Goal: Transaction & Acquisition: Purchase product/service

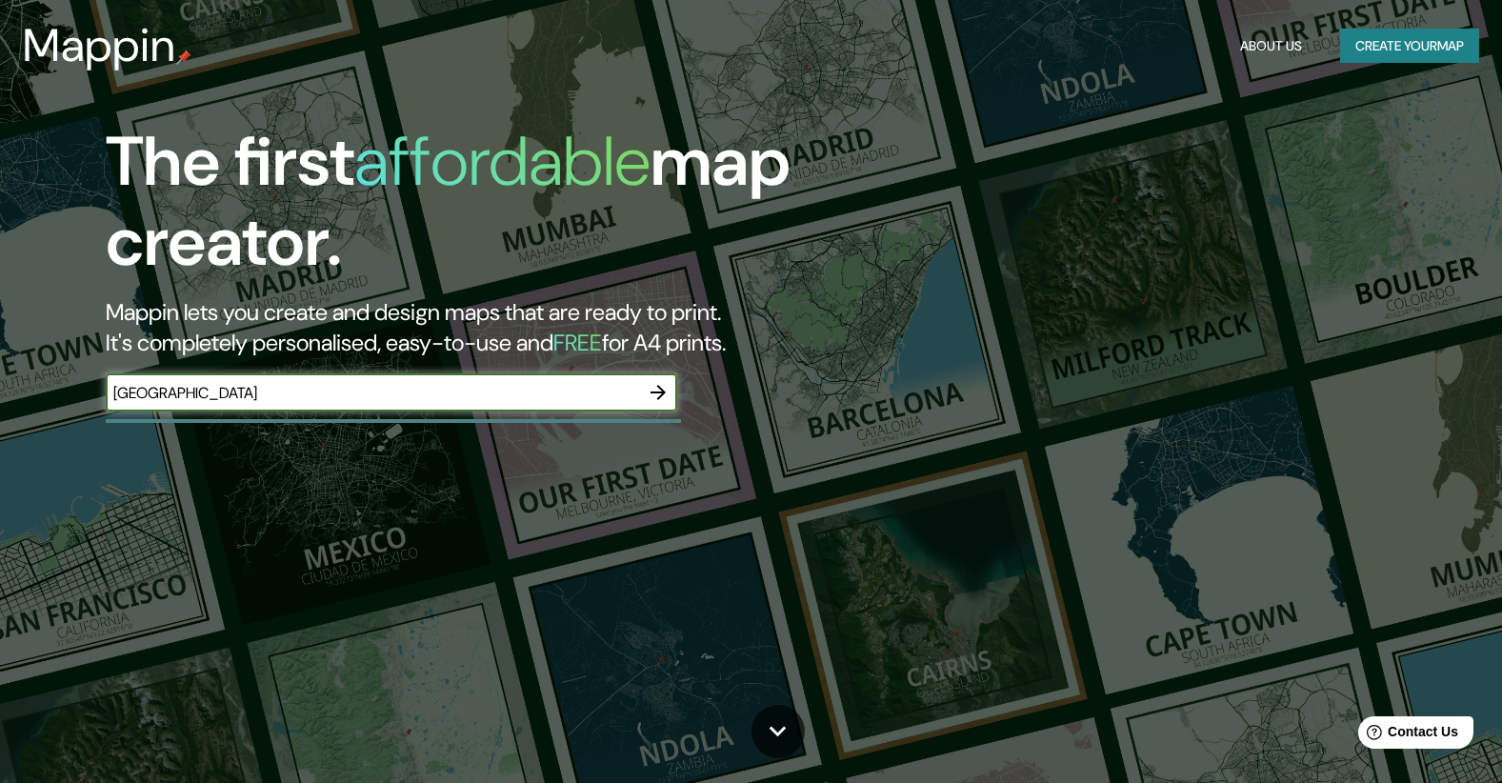
type input "[GEOGRAPHIC_DATA]"
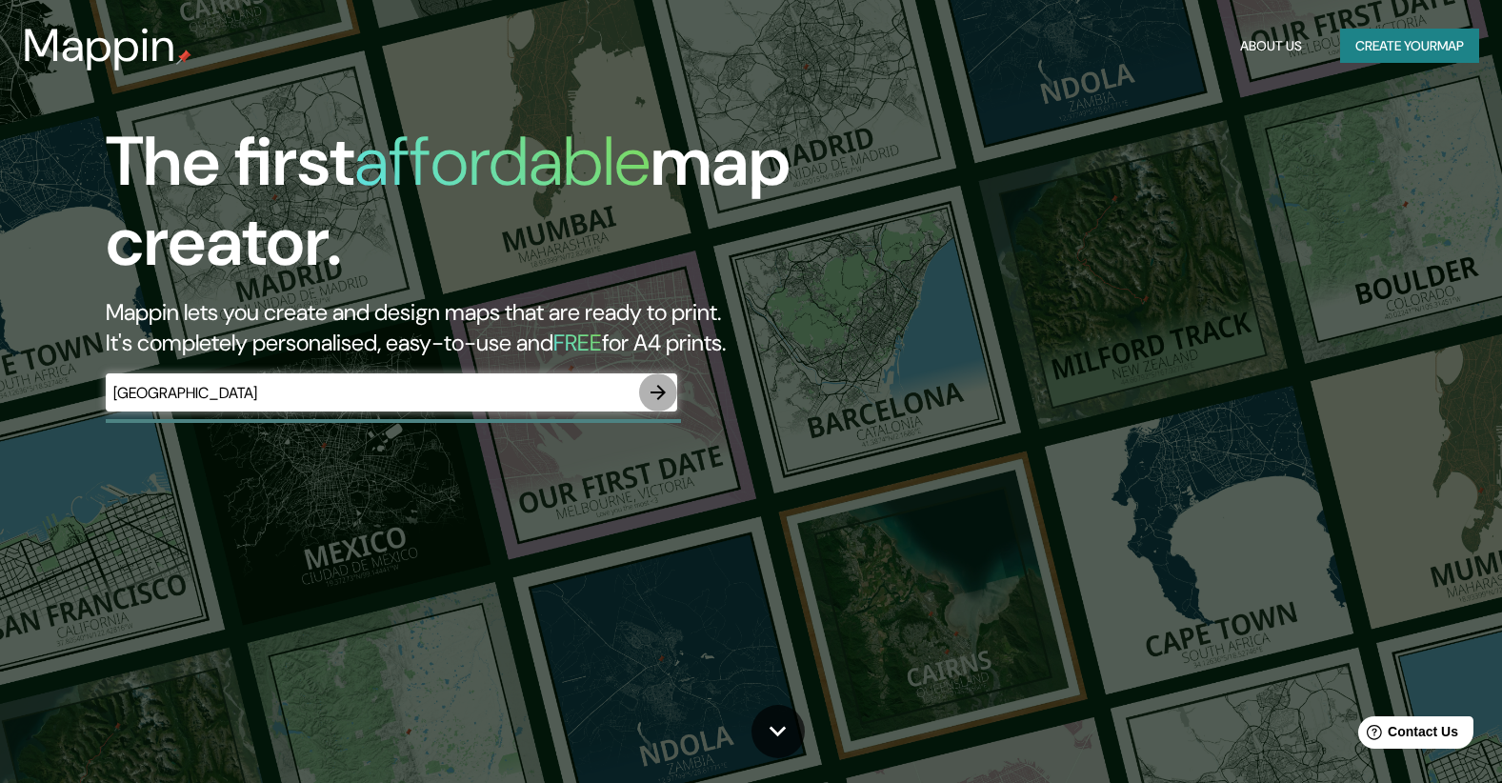
click at [651, 382] on icon "button" at bounding box center [658, 392] width 23 height 23
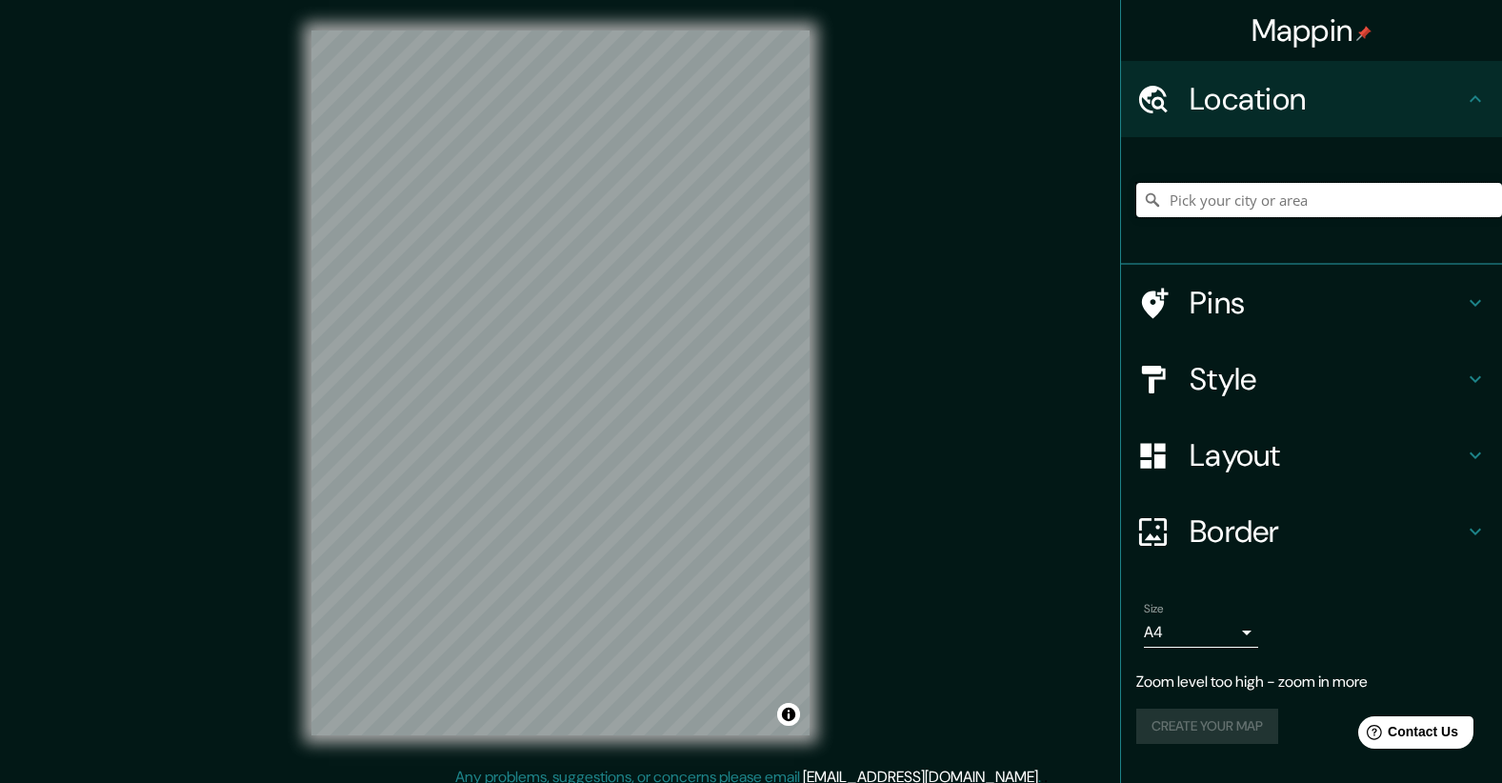
click at [1256, 206] on input "Pick your city or area" at bounding box center [1319, 200] width 366 height 34
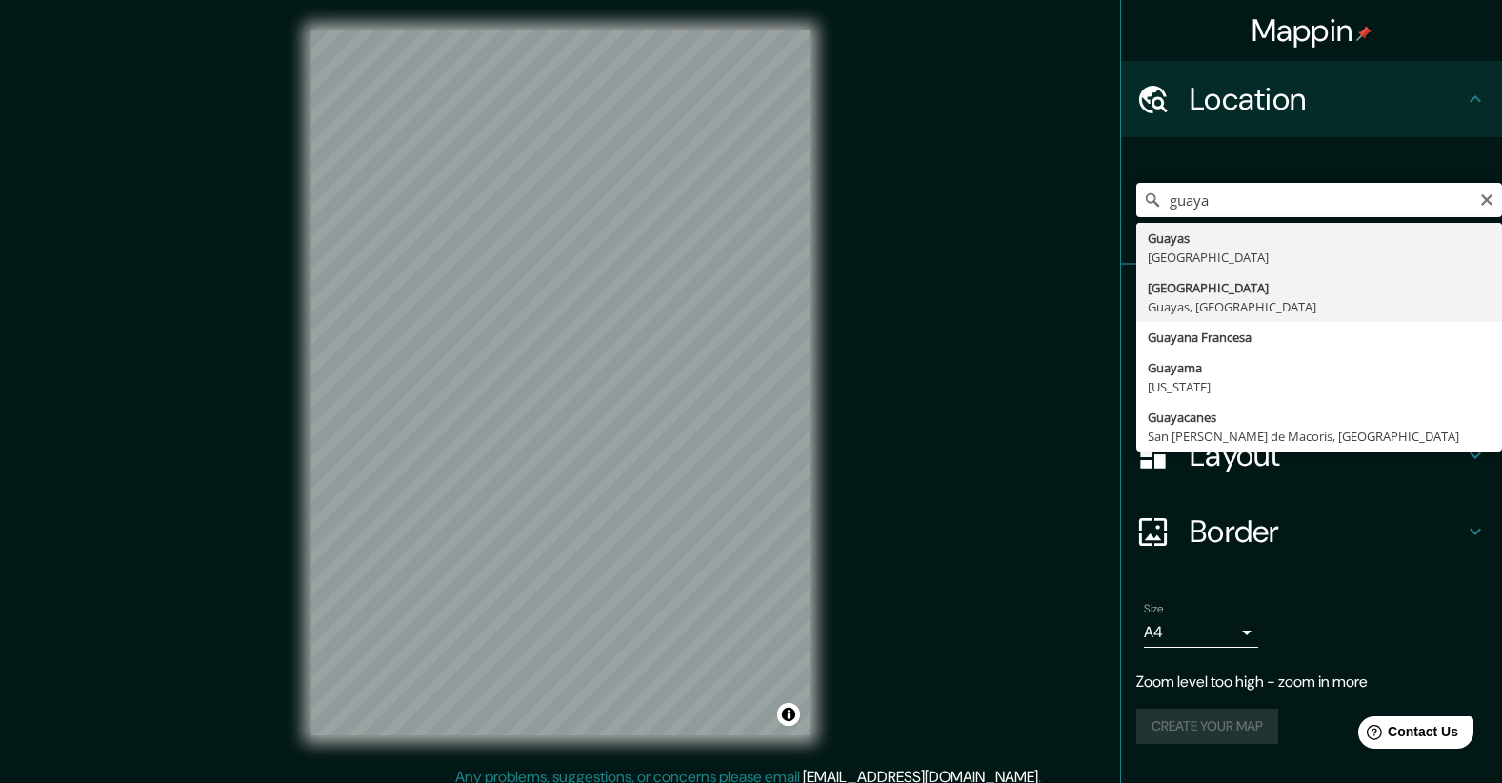
type input "[GEOGRAPHIC_DATA], [GEOGRAPHIC_DATA], [GEOGRAPHIC_DATA]"
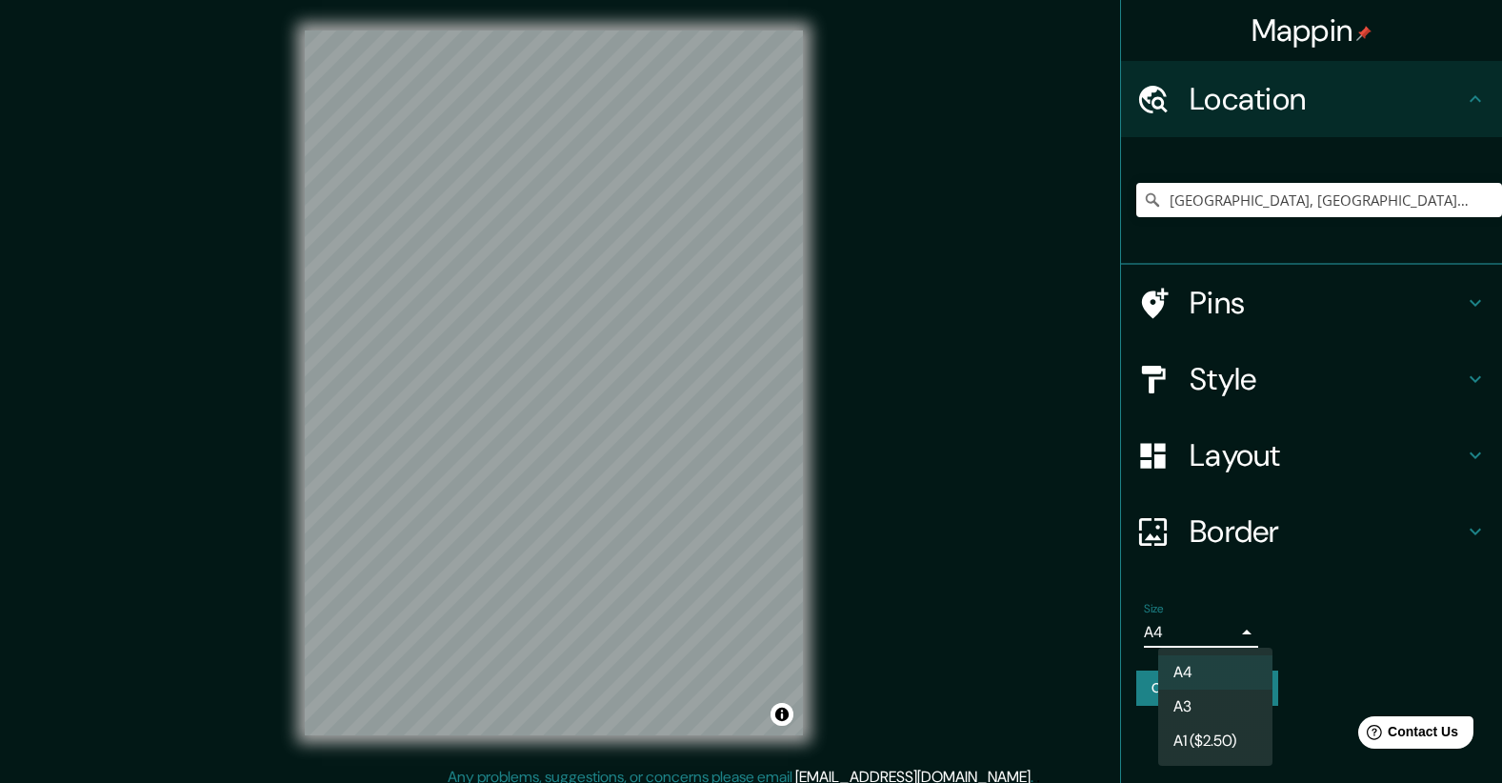
click at [1248, 630] on body "Mappin Location [GEOGRAPHIC_DATA], [GEOGRAPHIC_DATA], [GEOGRAPHIC_DATA] Pins St…" at bounding box center [751, 391] width 1502 height 783
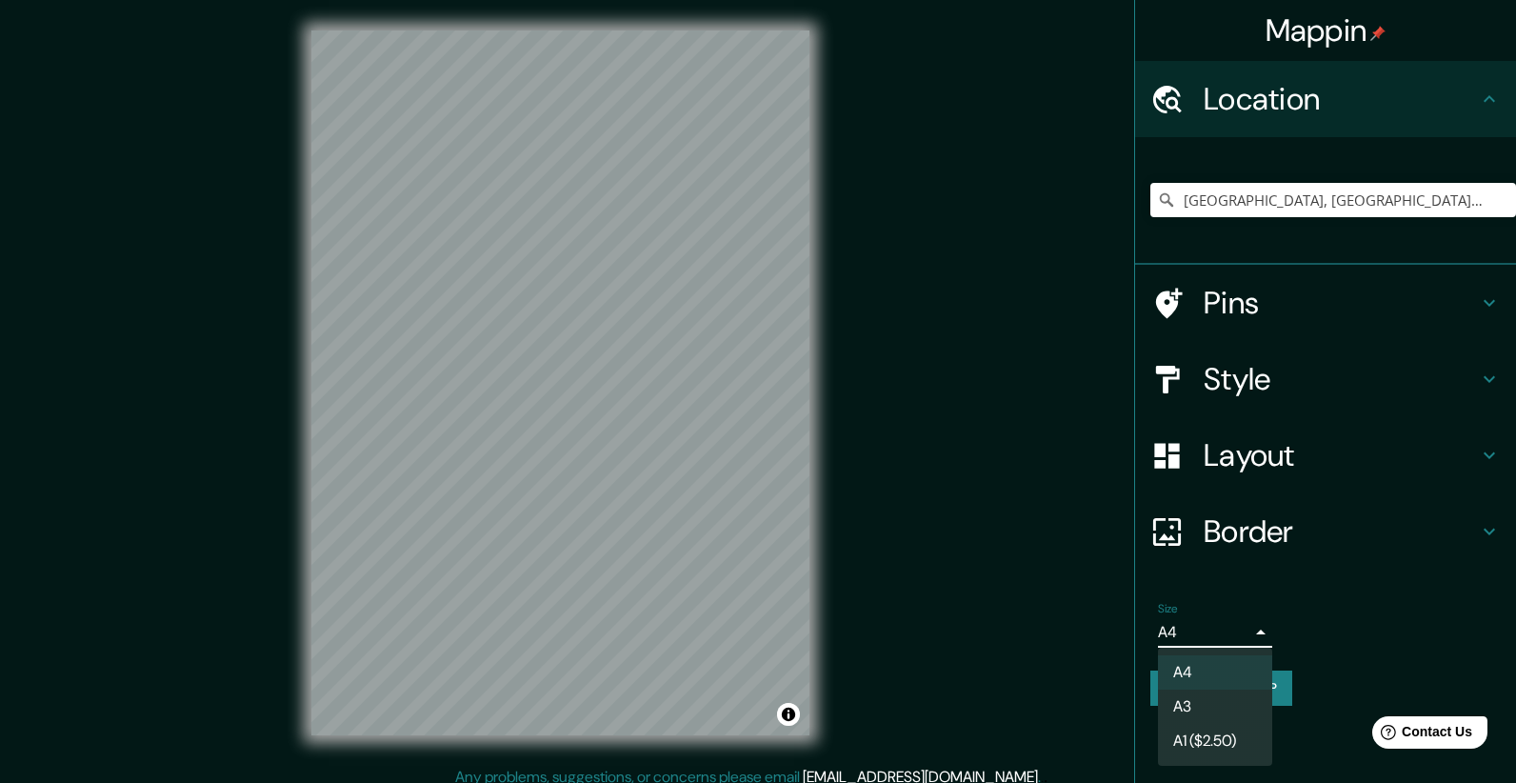
click at [1205, 698] on li "A3" at bounding box center [1215, 707] width 114 height 34
type input "a4"
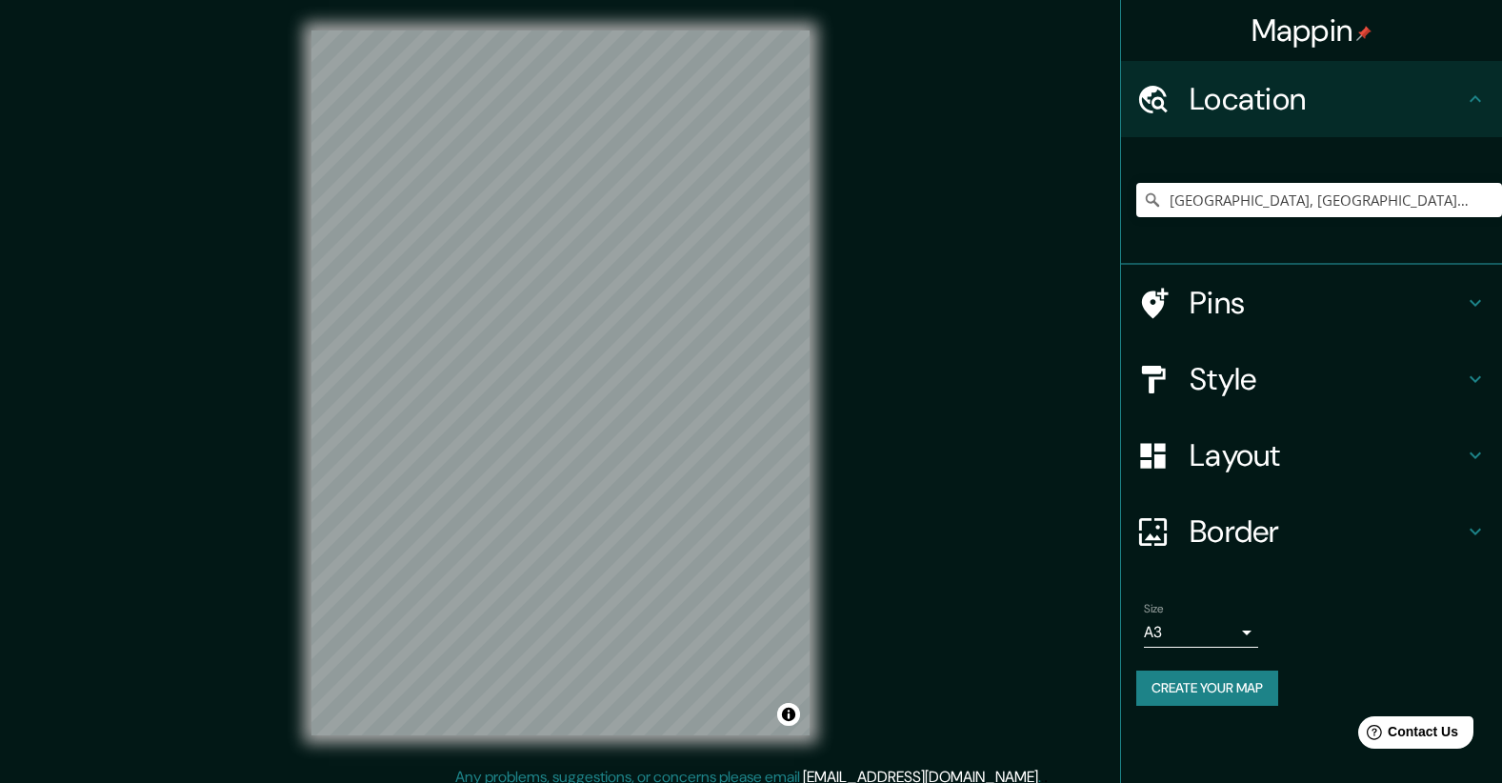
click at [839, 326] on div "© Mapbox © OpenStreetMap Improve this map" at bounding box center [560, 383] width 559 height 766
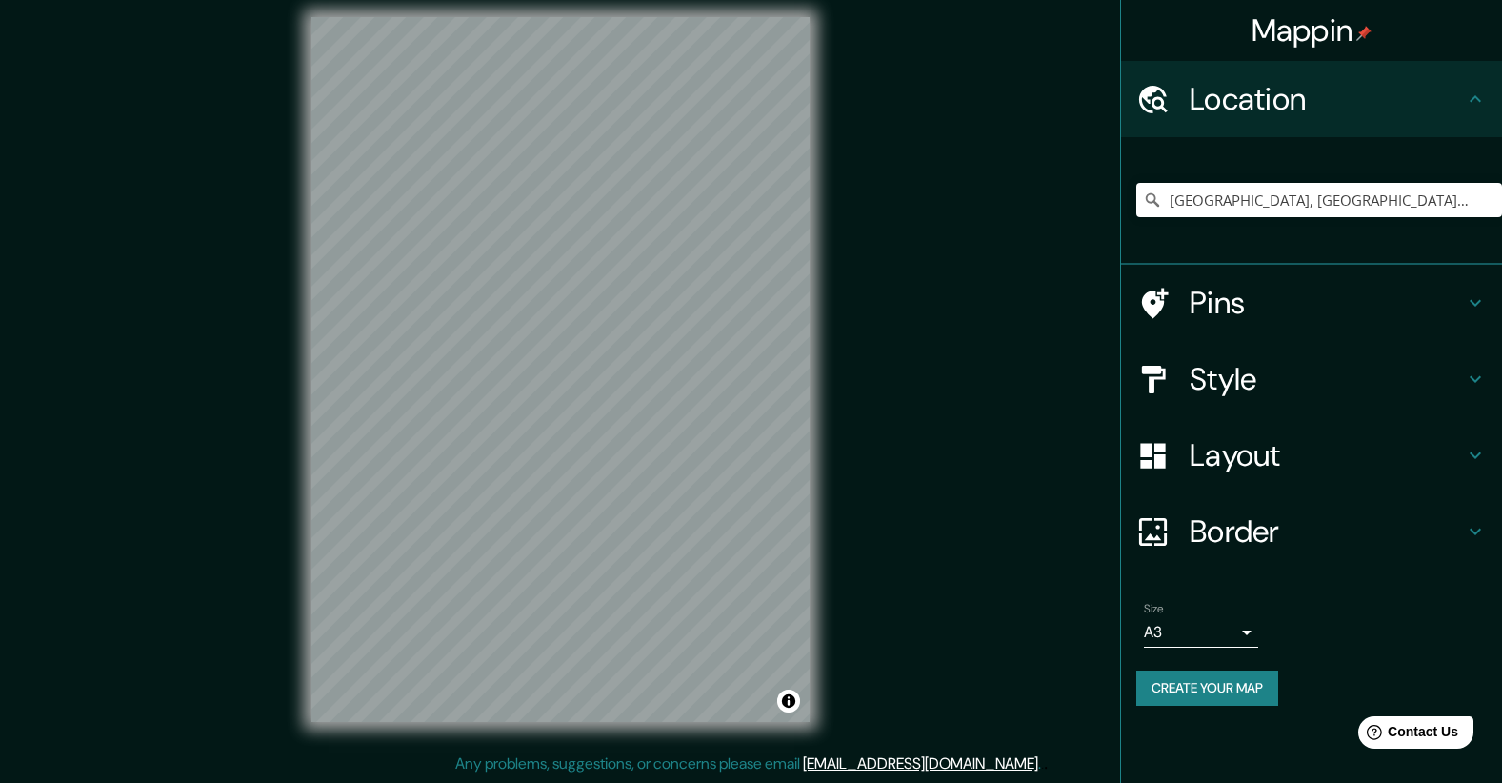
click at [310, 349] on div "© Mapbox © OpenStreetMap Improve this map" at bounding box center [560, 370] width 559 height 766
click at [836, 410] on div "© Mapbox © OpenStreetMap Improve this map" at bounding box center [560, 370] width 559 height 766
click at [910, 348] on div "Mappin Location [GEOGRAPHIC_DATA], [GEOGRAPHIC_DATA], [GEOGRAPHIC_DATA] Pins St…" at bounding box center [751, 385] width 1502 height 796
click at [870, 348] on div "Mappin Location [GEOGRAPHIC_DATA], [GEOGRAPHIC_DATA], [GEOGRAPHIC_DATA] Pins St…" at bounding box center [751, 385] width 1502 height 796
